Goal: Information Seeking & Learning: Learn about a topic

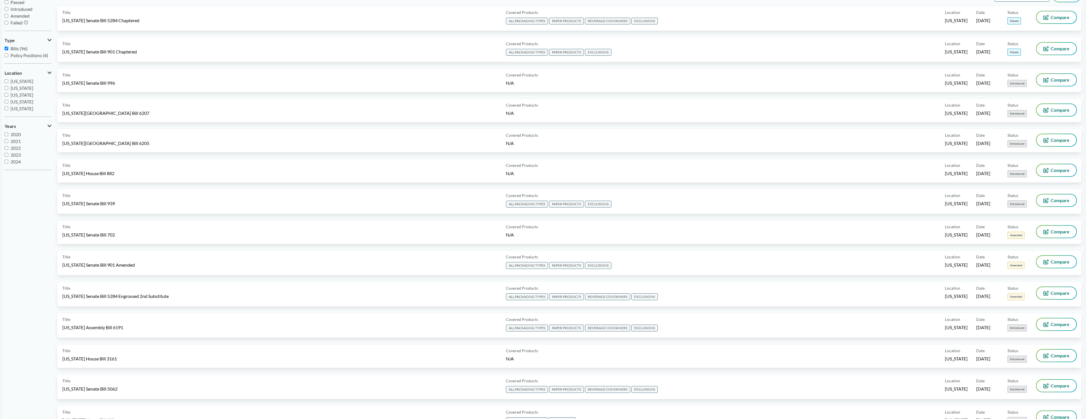
scroll to position [40, 0]
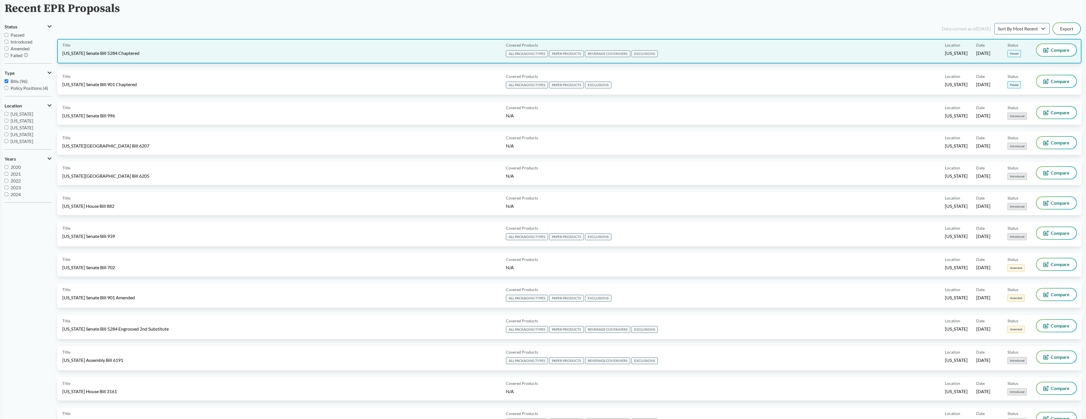
click at [213, 52] on div "Title [US_STATE] Senate Bill 5284 Chaptered" at bounding box center [282, 51] width 441 height 14
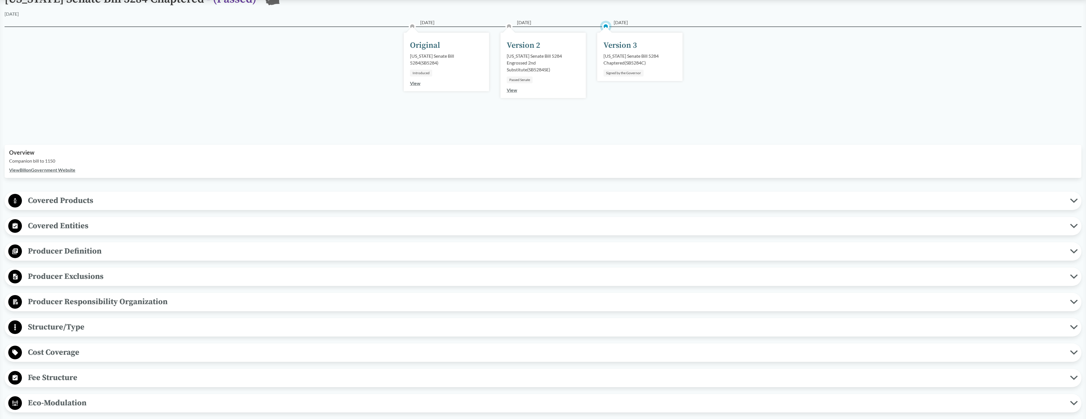
scroll to position [85, 0]
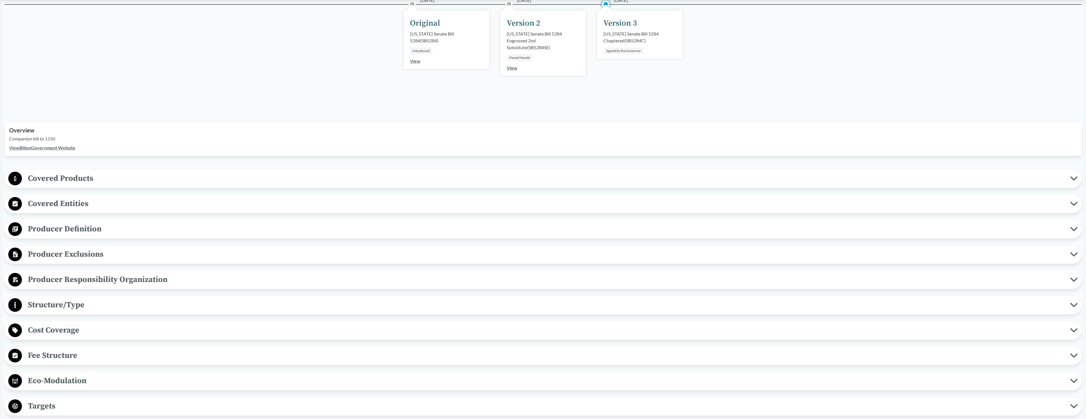
click at [353, 178] on icon at bounding box center [1074, 178] width 6 height 3
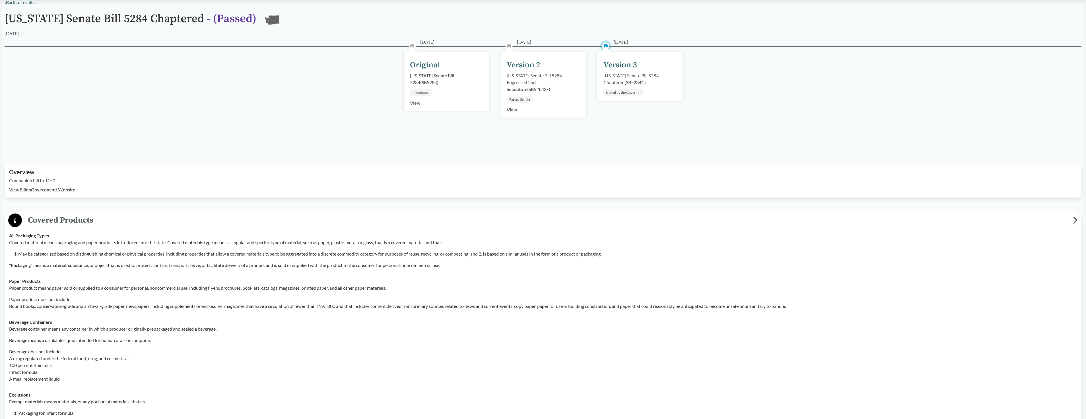
scroll to position [28, 0]
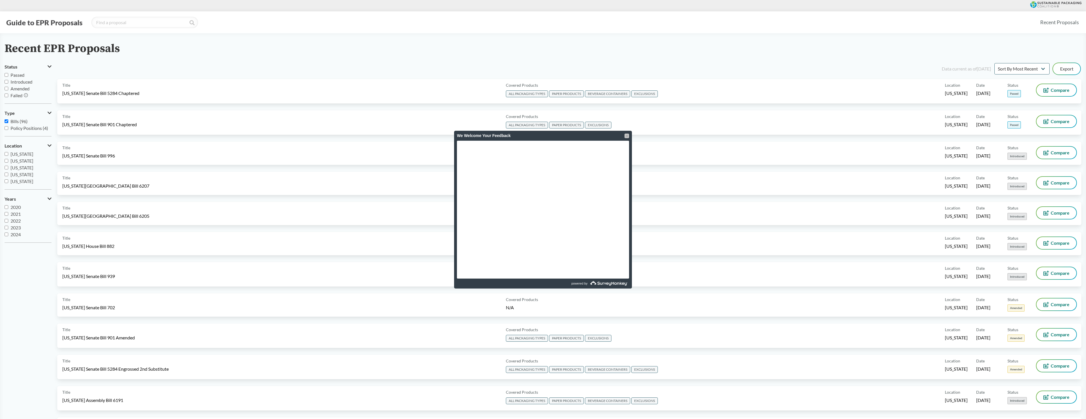
click at [353, 135] on div at bounding box center [627, 136] width 5 height 5
